Goal: Task Accomplishment & Management: Use online tool/utility

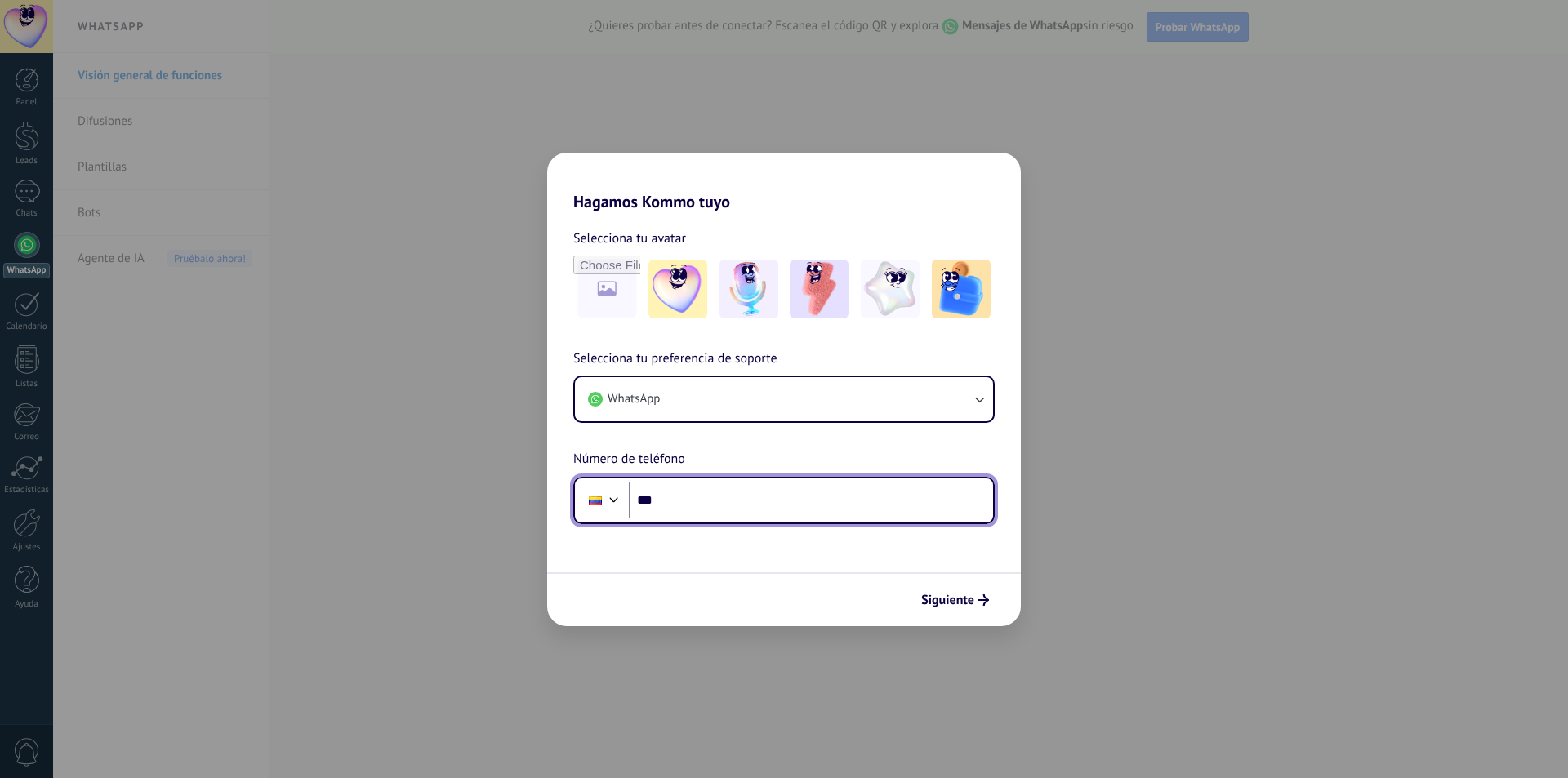
click at [794, 495] on input "***" at bounding box center [810, 500] width 364 height 38
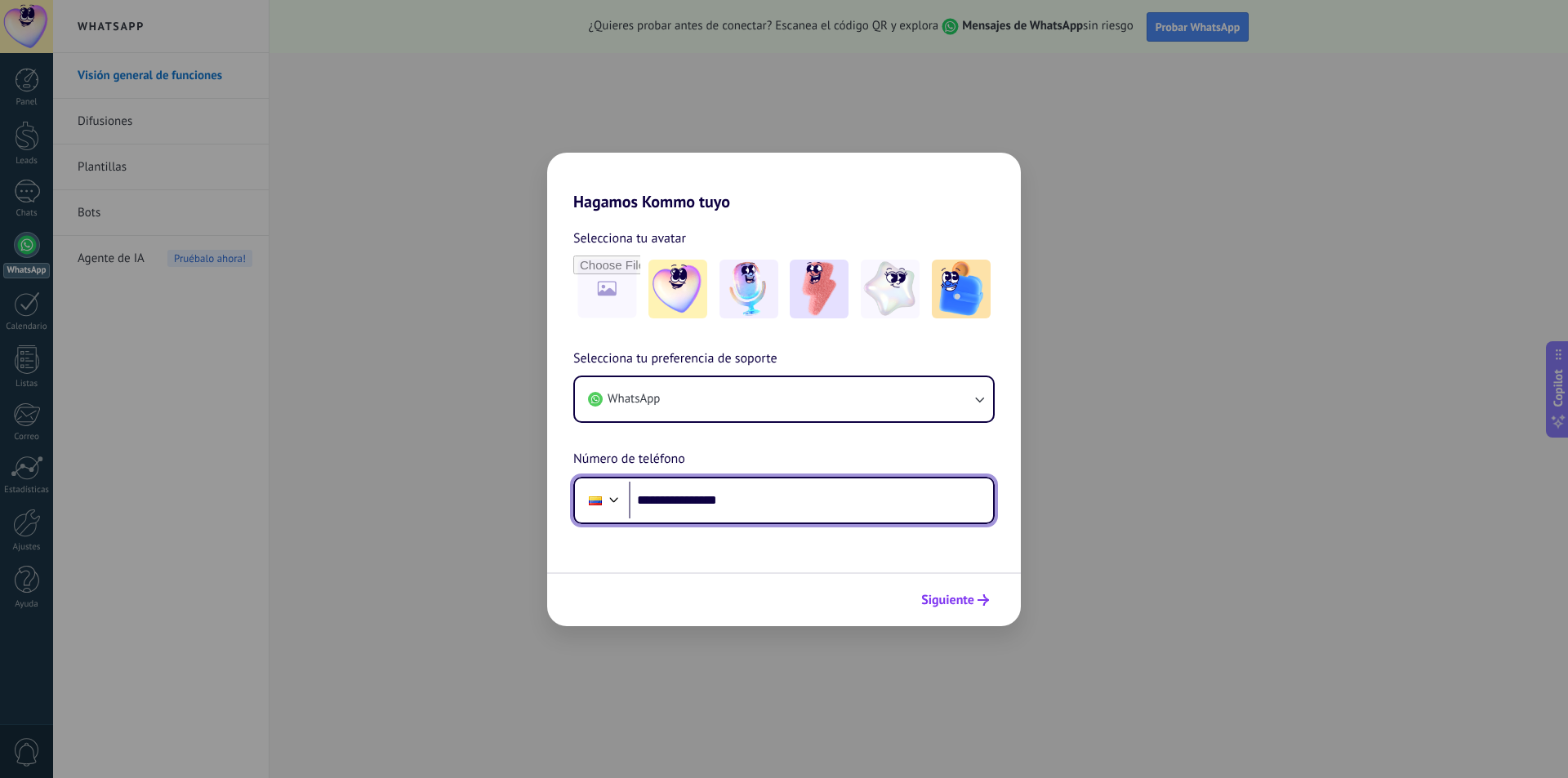
type input "**********"
click at [950, 604] on span "Siguiente" at bounding box center [947, 600] width 53 height 12
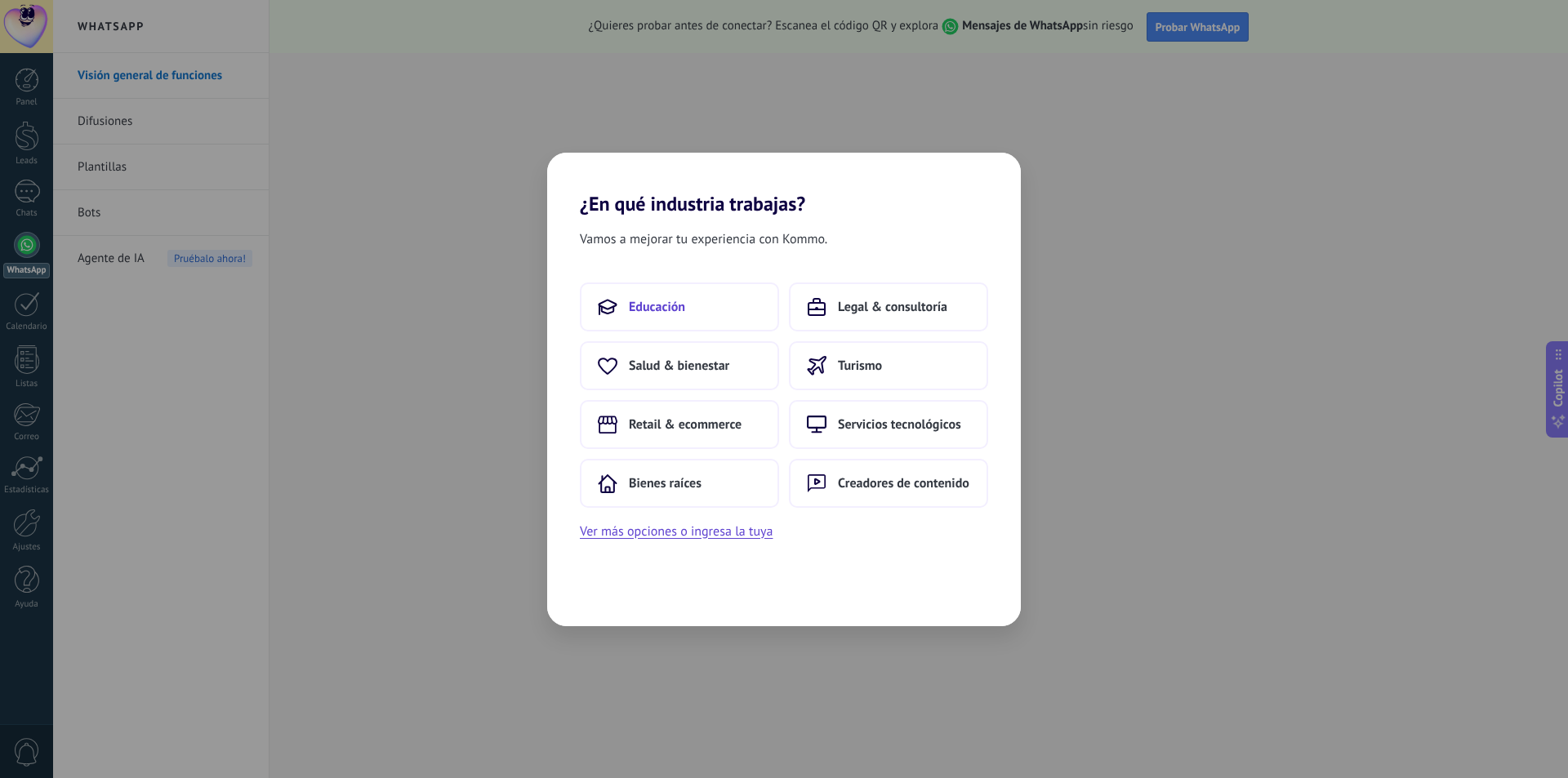
click at [661, 310] on span "Educación" at bounding box center [656, 306] width 56 height 16
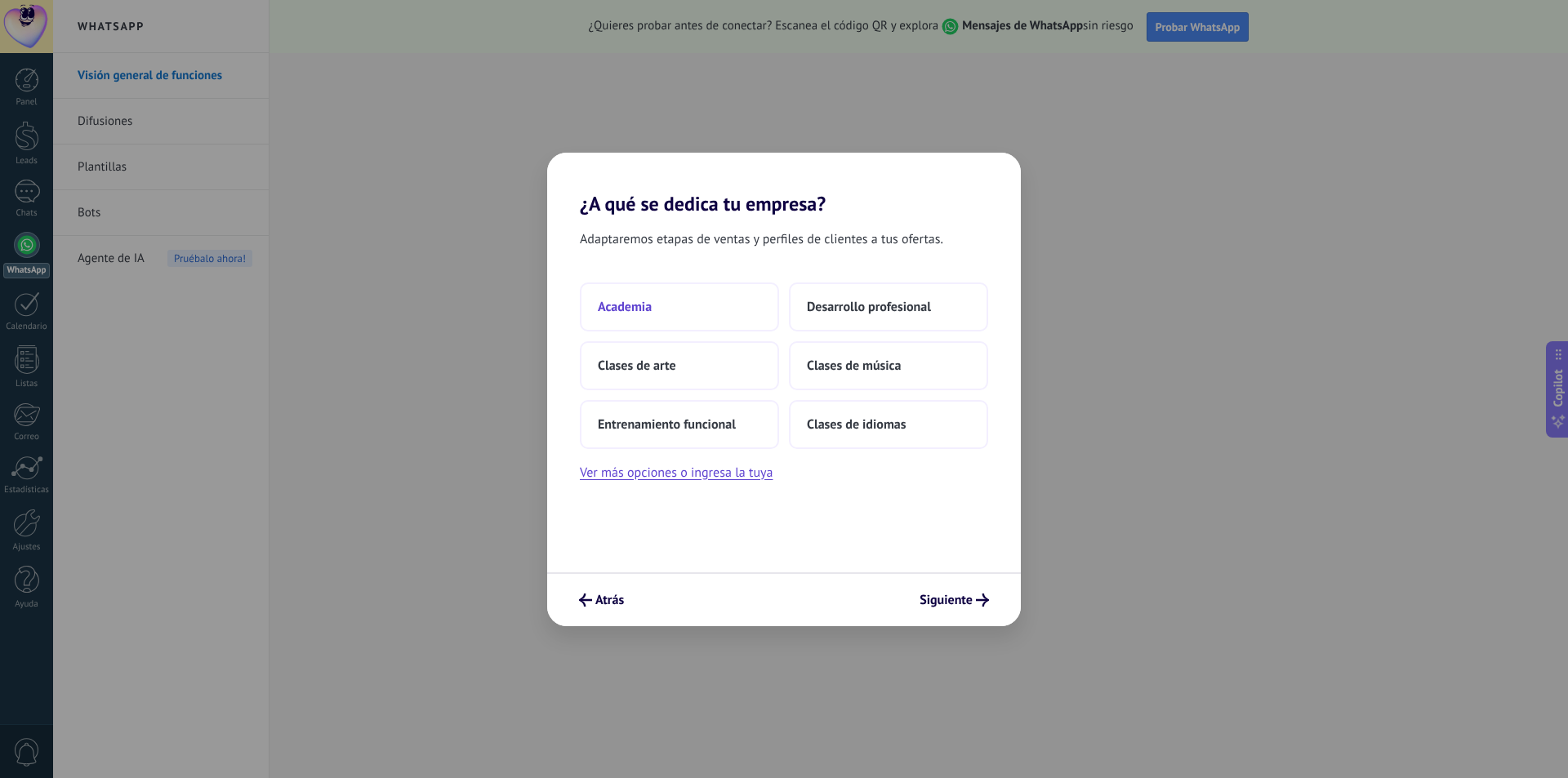
click at [638, 305] on span "Academia" at bounding box center [624, 306] width 54 height 16
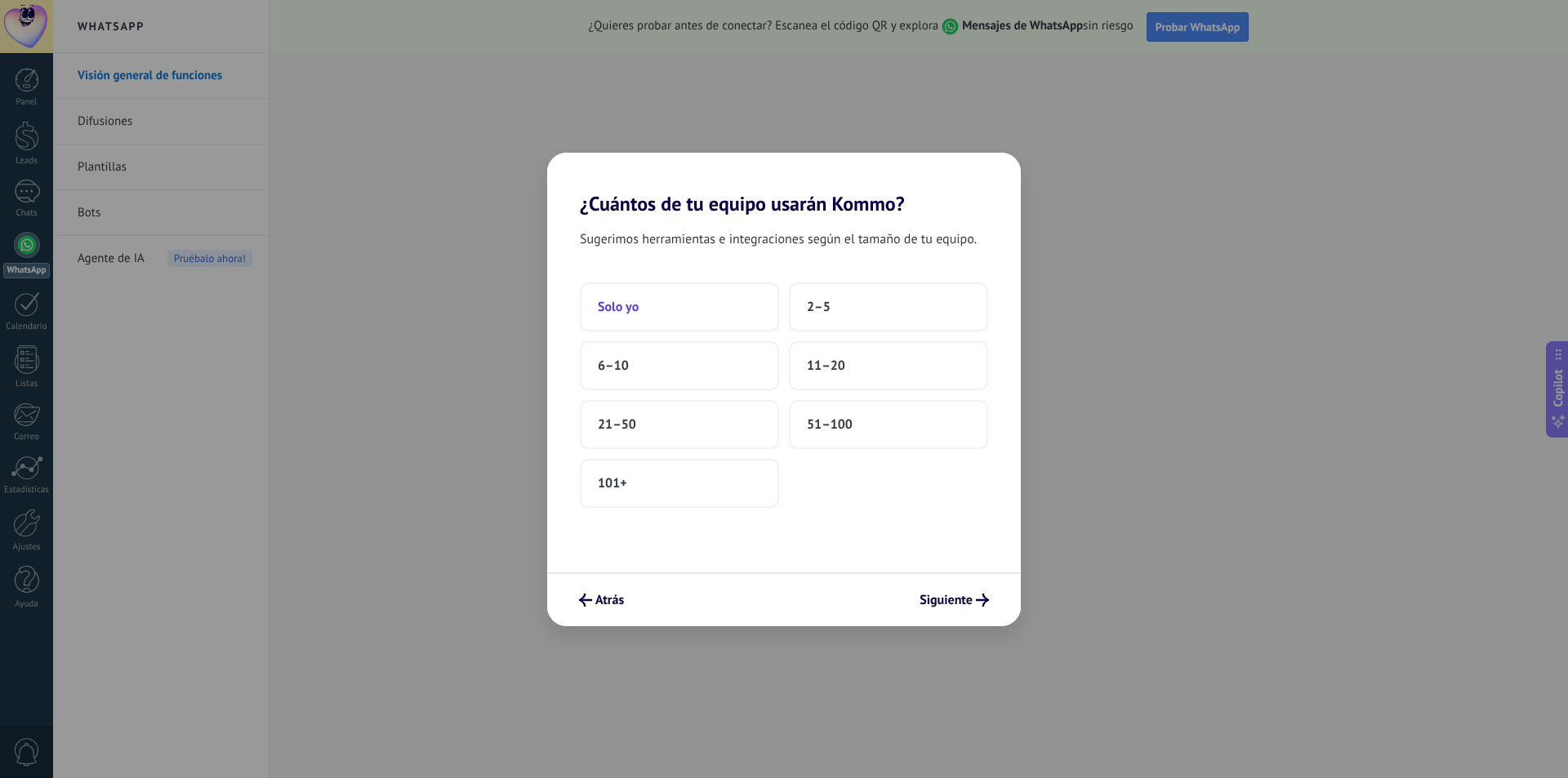
click at [644, 314] on button "Solo yo" at bounding box center [680, 306] width 199 height 49
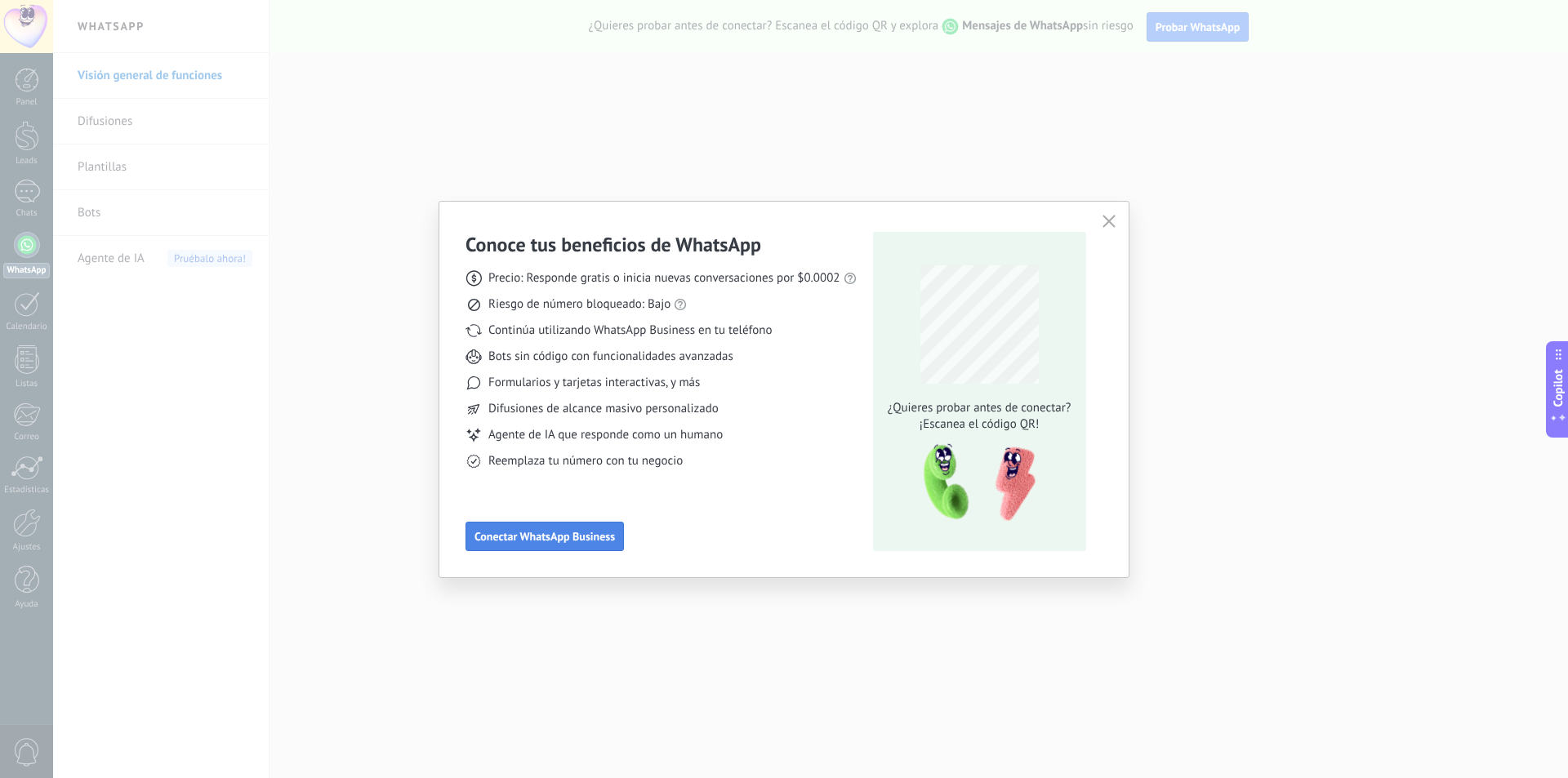
click at [546, 537] on span "Conectar WhatsApp Business" at bounding box center [544, 536] width 140 height 12
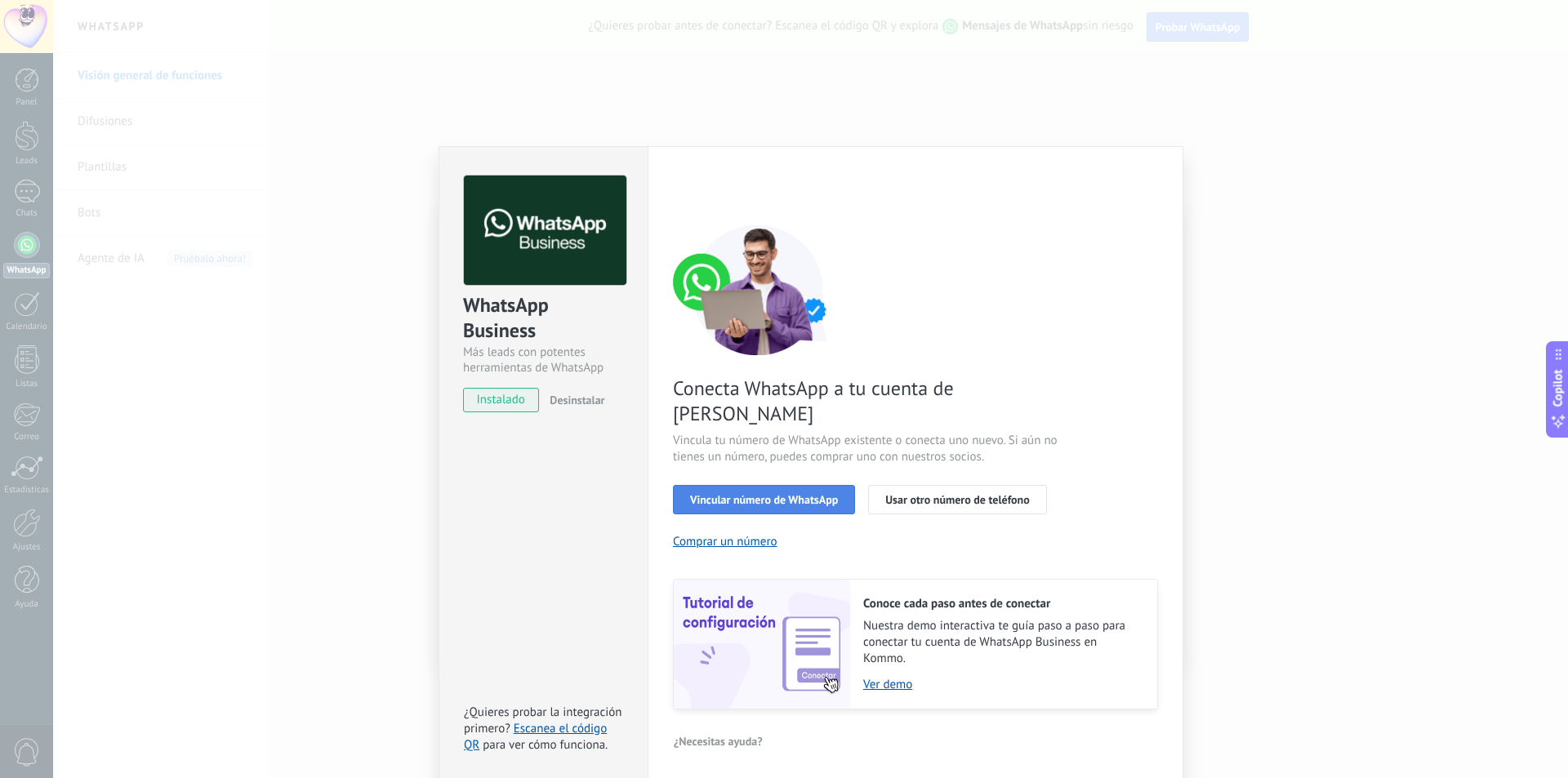
click at [792, 494] on span "Vincular número de WhatsApp" at bounding box center [764, 500] width 148 height 12
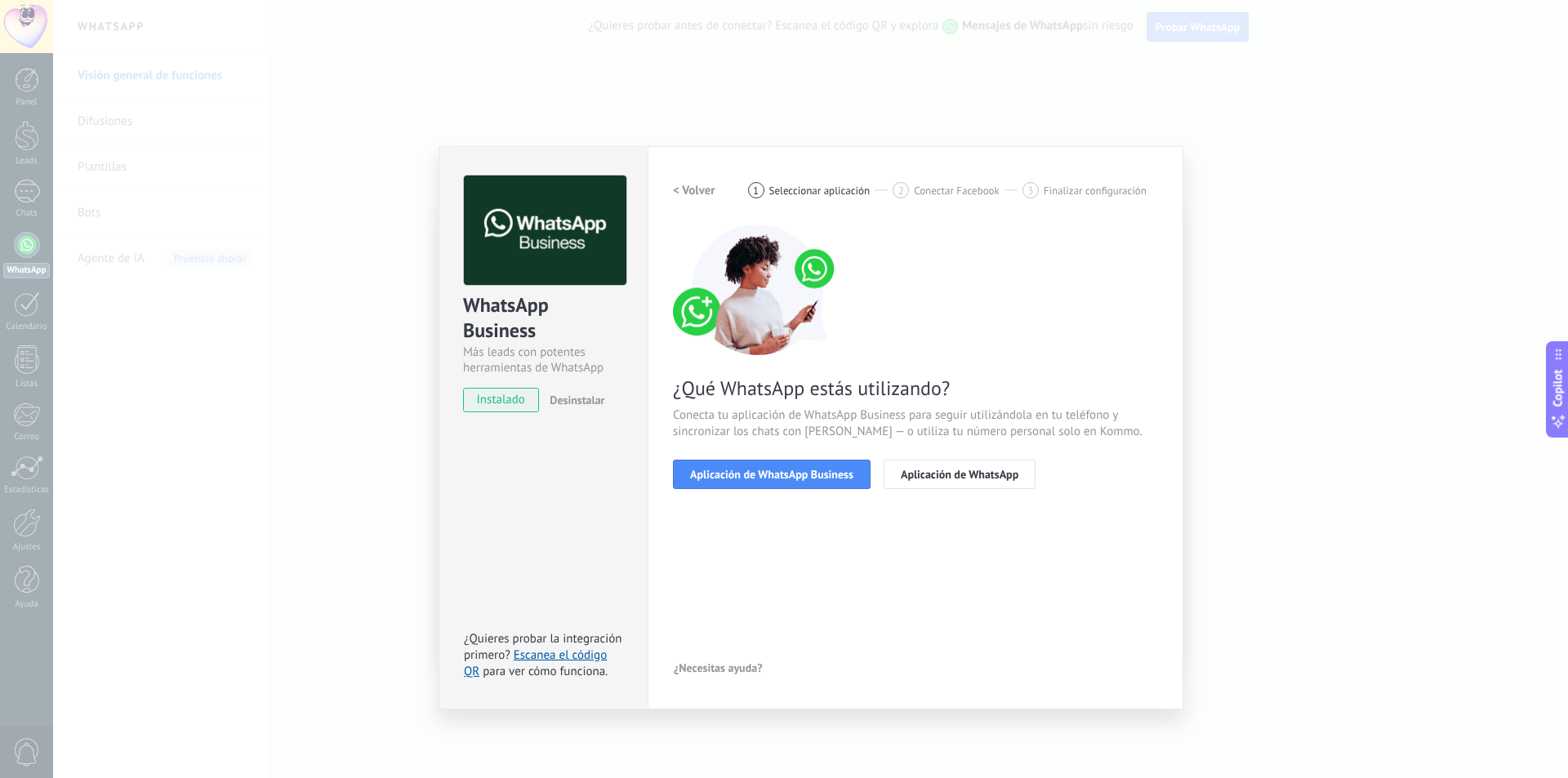
click at [792, 477] on span "Aplicación de WhatsApp Business" at bounding box center [771, 475] width 163 height 12
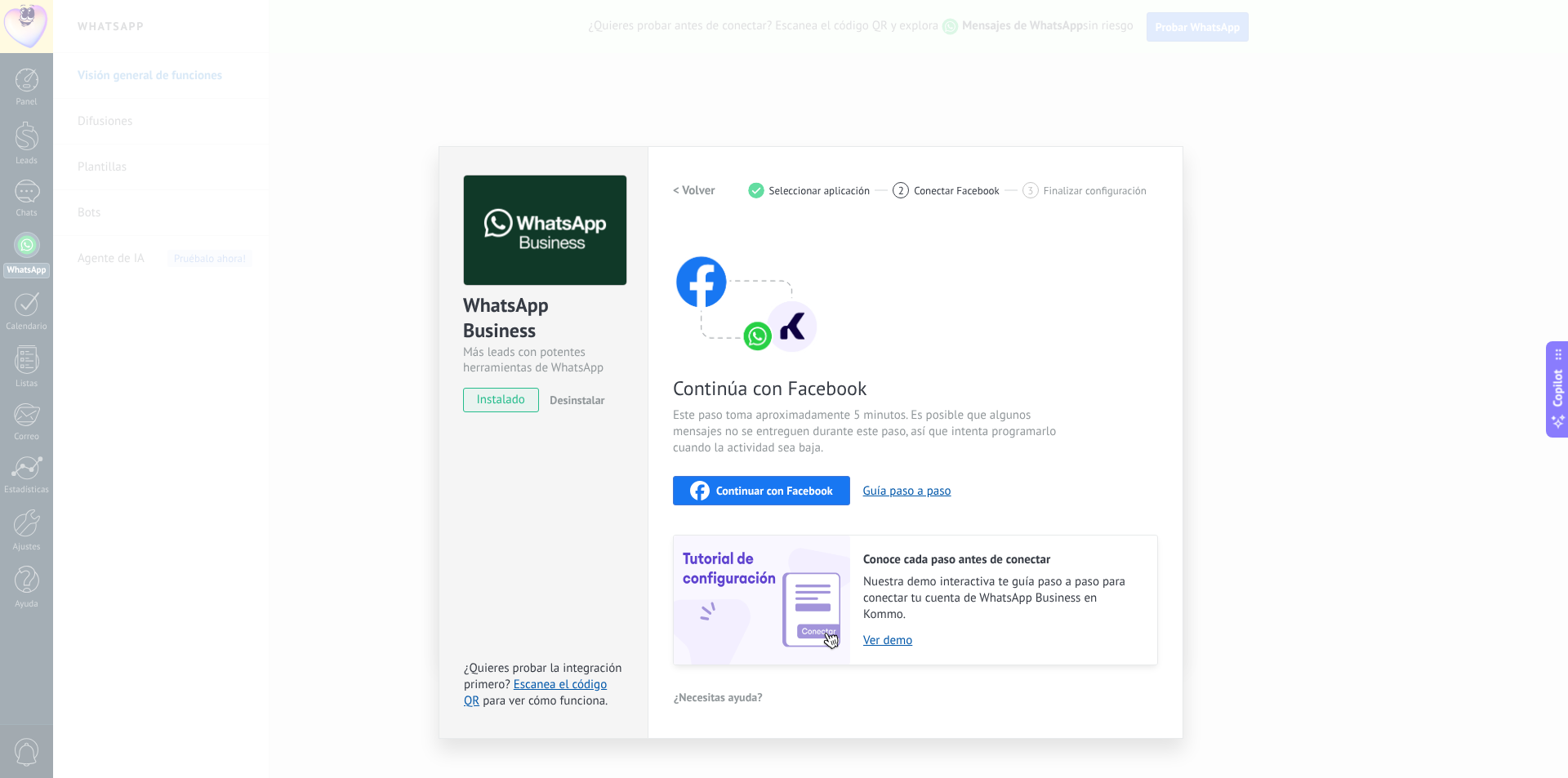
click at [812, 500] on button "Continuar con Facebook" at bounding box center [761, 490] width 177 height 29
click at [964, 127] on div "WhatsApp Business Más leads con potentes herramientas de WhatsApp instalado Des…" at bounding box center [810, 389] width 1515 height 778
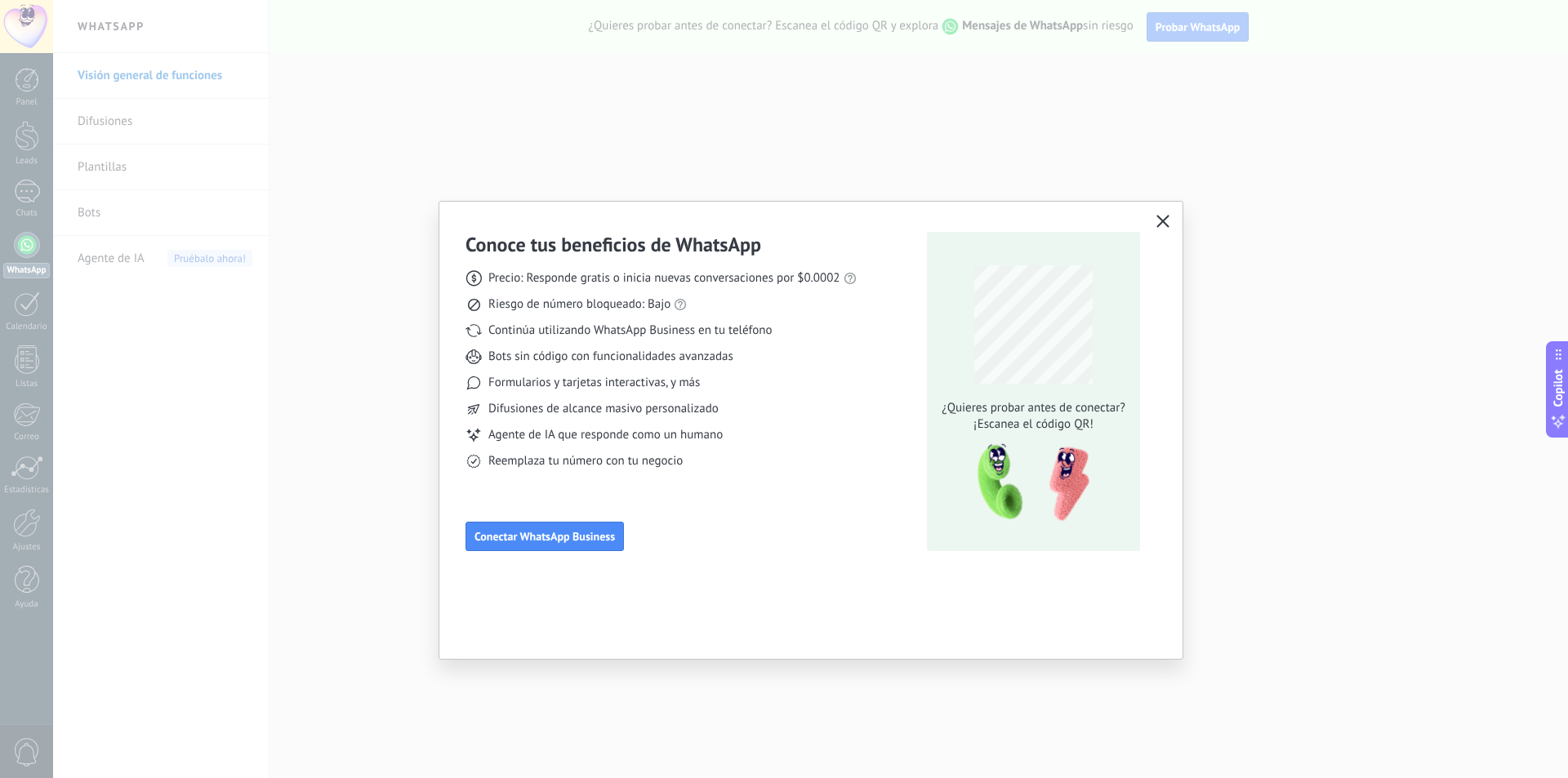
click at [1173, 213] on button "button" at bounding box center [1163, 222] width 21 height 23
